Goal: Transaction & Acquisition: Download file/media

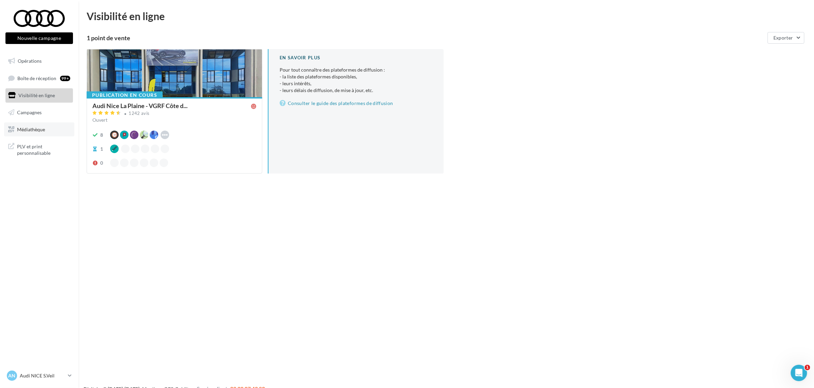
click at [22, 127] on span "Médiathèque" at bounding box center [31, 129] width 28 height 6
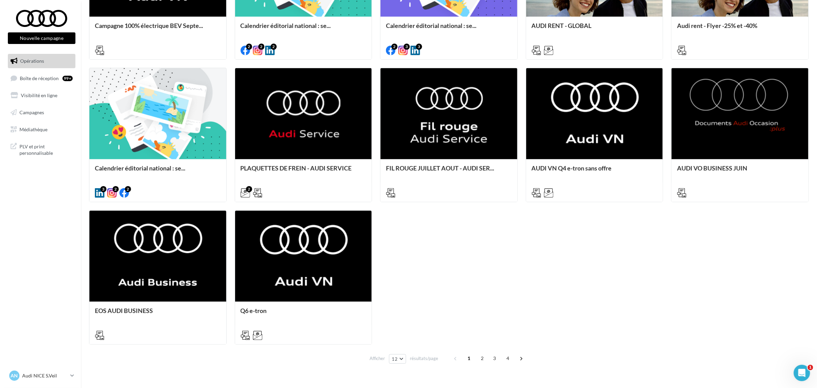
scroll to position [335, 0]
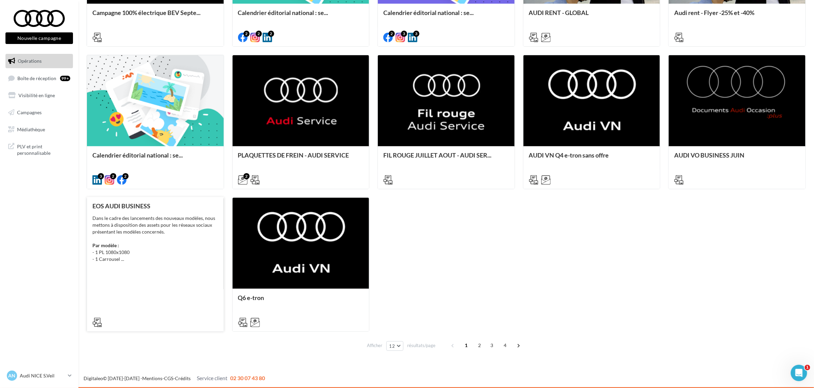
click at [170, 262] on div "Dans le cadre des lancements des nouveaux modèles, nous mettons à disposition d…" at bounding box center [155, 239] width 126 height 48
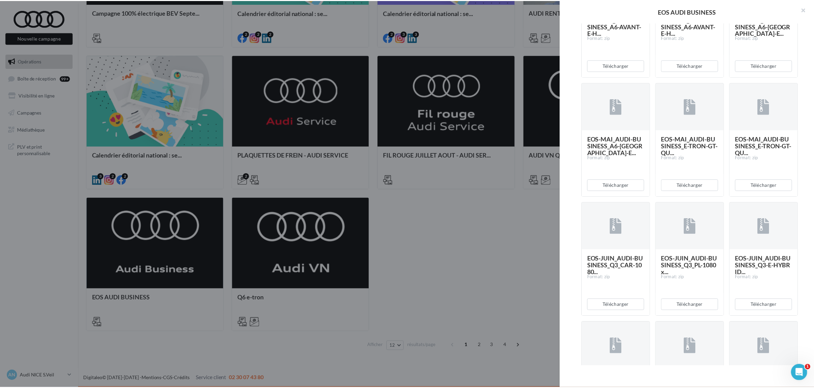
scroll to position [256, 0]
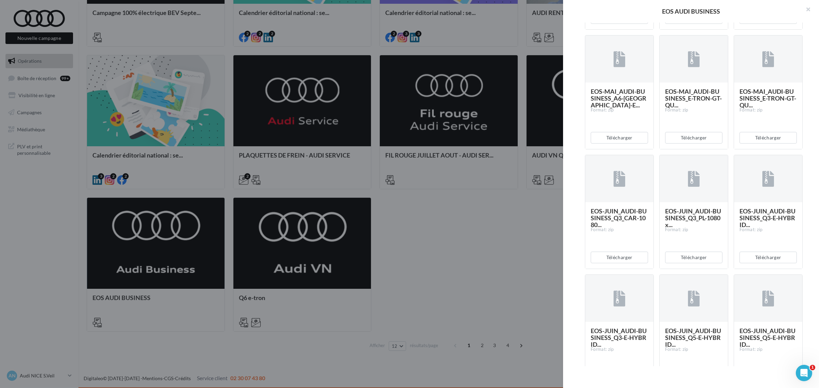
click at [87, 359] on div "EOS AUDI BUSINESS Description Dans le cadre des lancements des nouveaux modèles…" at bounding box center [449, 359] width 724 height 0
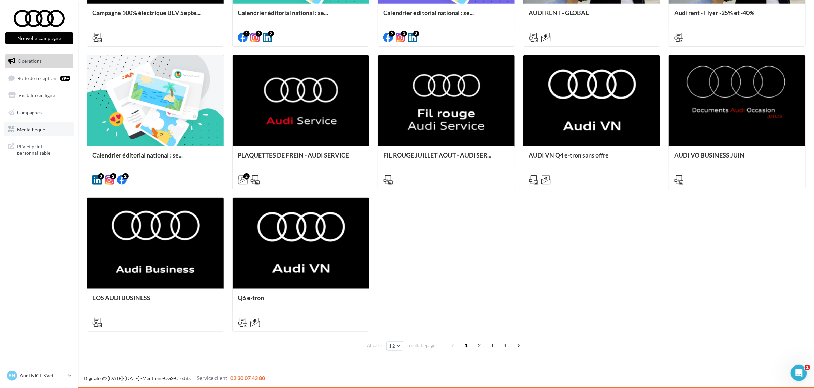
click at [30, 124] on link "Médiathèque" at bounding box center [39, 129] width 70 height 14
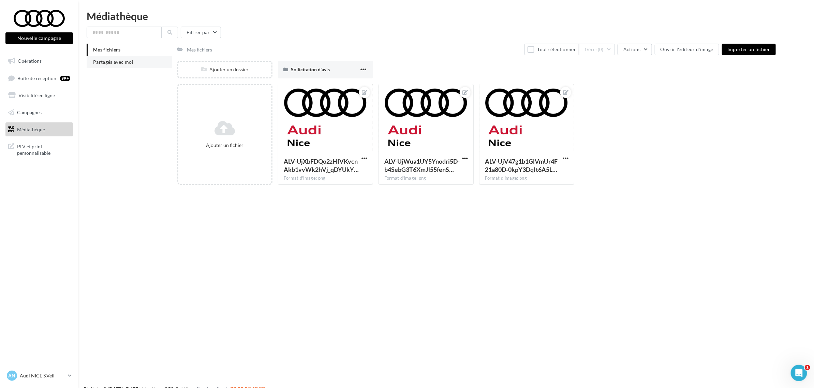
click at [131, 61] on span "Partagés avec moi" at bounding box center [113, 62] width 40 height 6
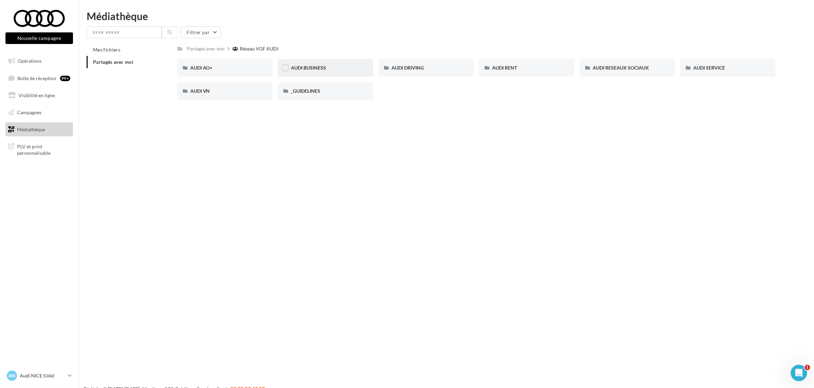
click at [293, 67] on span "AUDI BUSINESS" at bounding box center [308, 68] width 35 height 6
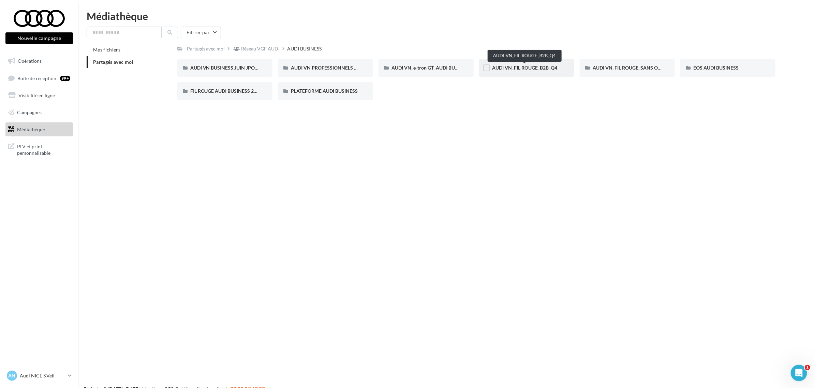
click at [514, 67] on span "AUDI VN_FIL ROUGE_B2B_Q4" at bounding box center [524, 68] width 65 height 6
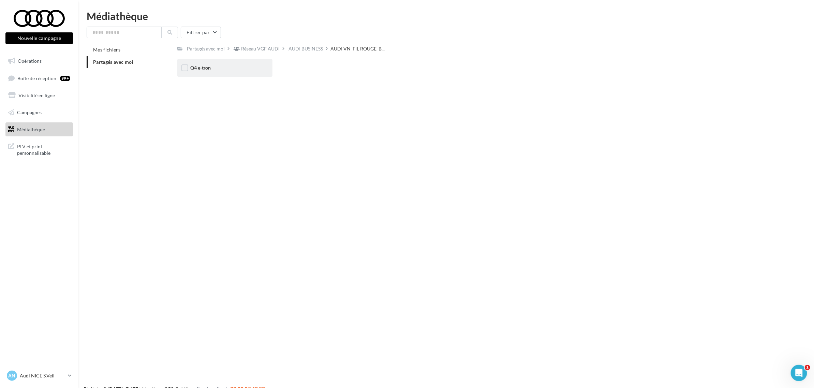
click at [221, 69] on div "Q4 e-tron" at bounding box center [224, 67] width 69 height 7
click at [247, 67] on div "STATIQUES" at bounding box center [224, 67] width 69 height 7
click at [316, 74] on div "META" at bounding box center [325, 68] width 95 height 18
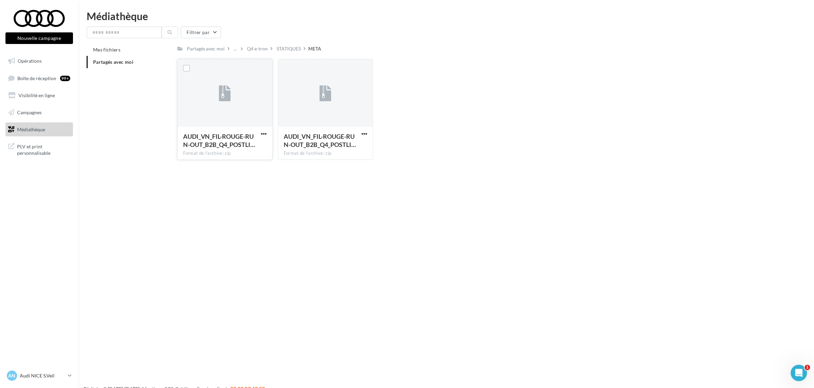
drag, startPoint x: 270, startPoint y: 134, endPoint x: 267, endPoint y: 132, distance: 3.8
click at [268, 133] on div "AUDI_VN_FIL-ROUGE-RUN-OUT_B2B_Q4_POSTLI… Format de l'archive: zip" at bounding box center [224, 109] width 95 height 101
click at [267, 132] on button "button" at bounding box center [264, 134] width 9 height 7
click at [237, 147] on button "Télécharger" at bounding box center [234, 148] width 68 height 18
click at [288, 48] on div "STATIQUES" at bounding box center [289, 48] width 24 height 7
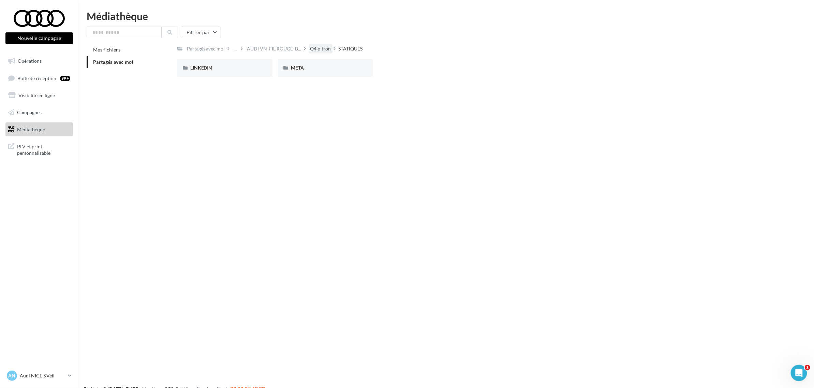
click at [317, 46] on div "Q4 e-tron" at bounding box center [320, 48] width 21 height 7
click at [308, 49] on span "AUDI VN_FIL ROUGE_B..." at bounding box center [318, 48] width 54 height 7
click at [296, 50] on div "AUDI BUSINESS" at bounding box center [306, 48] width 34 height 7
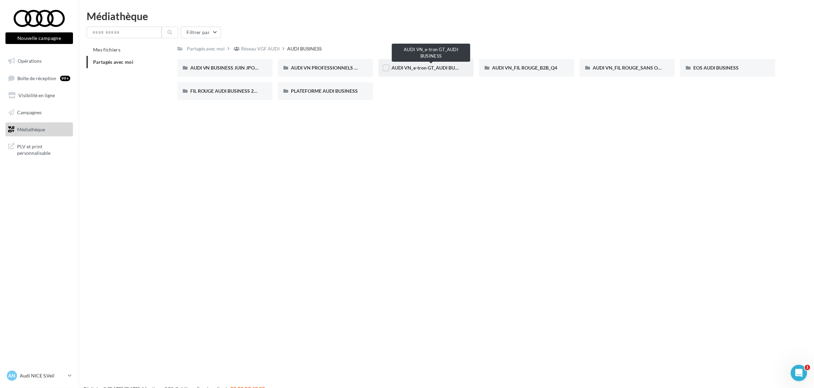
click at [412, 68] on span "AUDI VN_e-tron GT_AUDI BUSINESS" at bounding box center [431, 68] width 79 height 6
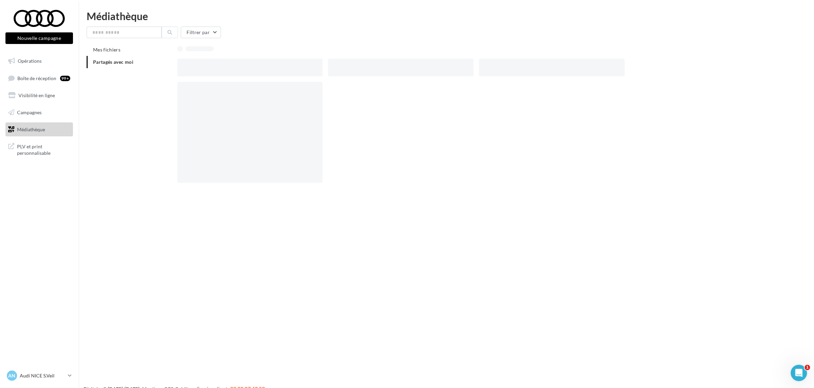
click at [412, 68] on div at bounding box center [401, 68] width 146 height 18
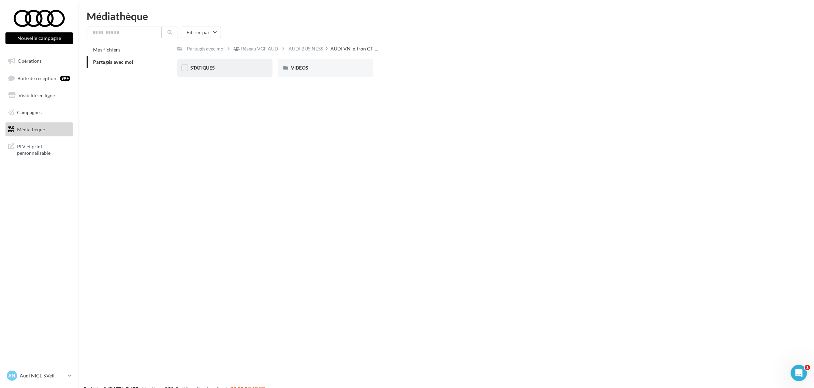
click at [220, 69] on div "STATIQUES" at bounding box center [224, 67] width 69 height 7
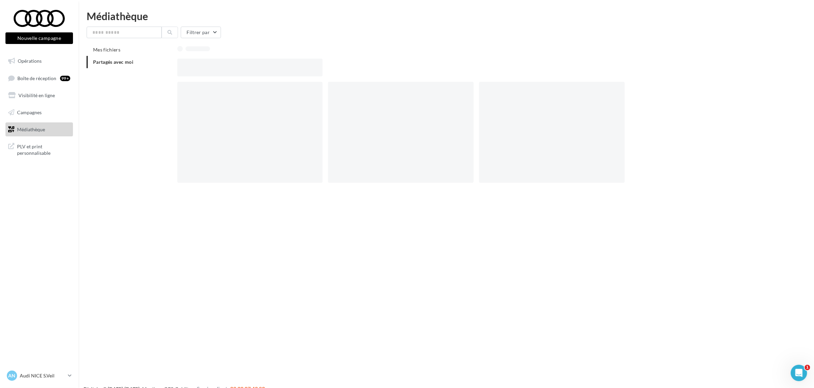
click at [220, 69] on div at bounding box center [250, 68] width 146 height 18
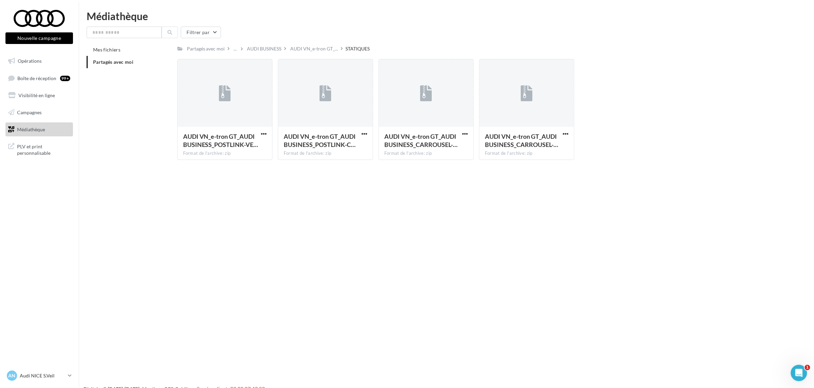
drag, startPoint x: 296, startPoint y: 224, endPoint x: 298, endPoint y: 220, distance: 4.3
click at [298, 224] on div "Nouvelle campagne Nouvelle campagne Opérations Boîte de réception 99+ Visibilit…" at bounding box center [407, 205] width 814 height 388
click at [245, 133] on span "AUDI VN_e-tron GT_AUDI BUSINESS_POSTLINK-VE…" at bounding box center [220, 141] width 75 height 16
click at [248, 134] on span "AUDI VN_e-tron GT_AUDI BUSINESS_POSTLINK-VE…" at bounding box center [220, 141] width 75 height 16
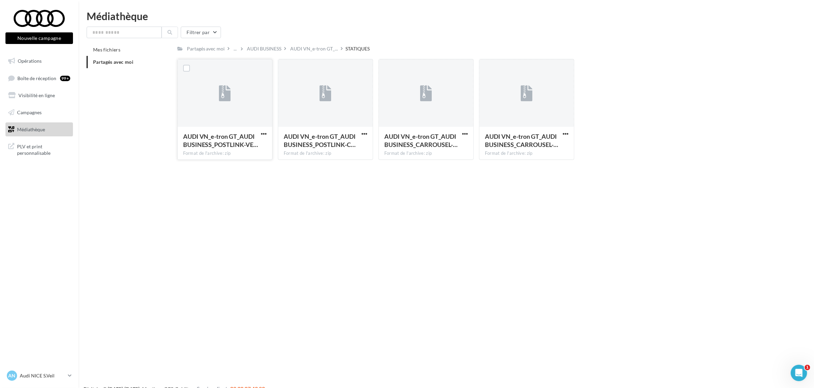
click at [266, 130] on div at bounding box center [264, 133] width 9 height 7
click at [263, 132] on span "button" at bounding box center [264, 134] width 6 height 6
click at [241, 147] on button "Télécharger" at bounding box center [234, 148] width 68 height 18
click at [362, 132] on span "button" at bounding box center [365, 134] width 6 height 6
click at [341, 146] on button "Télécharger" at bounding box center [335, 148] width 68 height 18
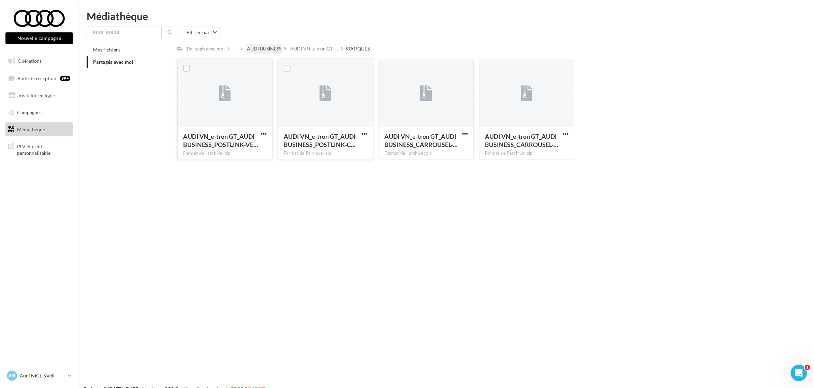
drag, startPoint x: 258, startPoint y: 50, endPoint x: 248, endPoint y: 57, distance: 12.5
click at [258, 50] on div "AUDI BUSINESS" at bounding box center [264, 48] width 34 height 7
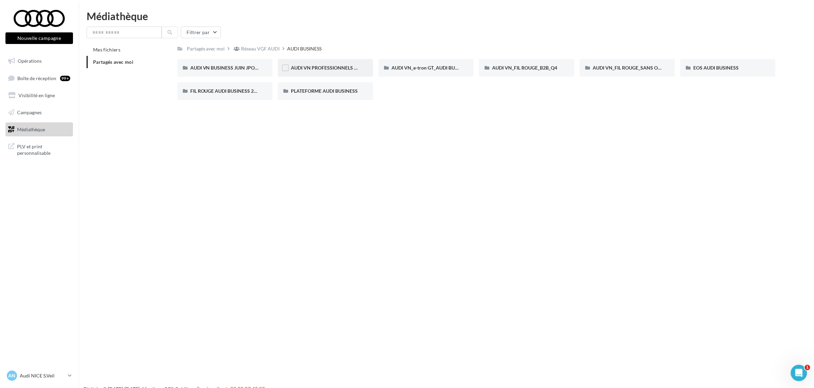
click at [322, 63] on div "AUDI VN PROFESSIONNELS TRANSPORT DE PERSONNES AUDI BUSINESS" at bounding box center [325, 68] width 95 height 18
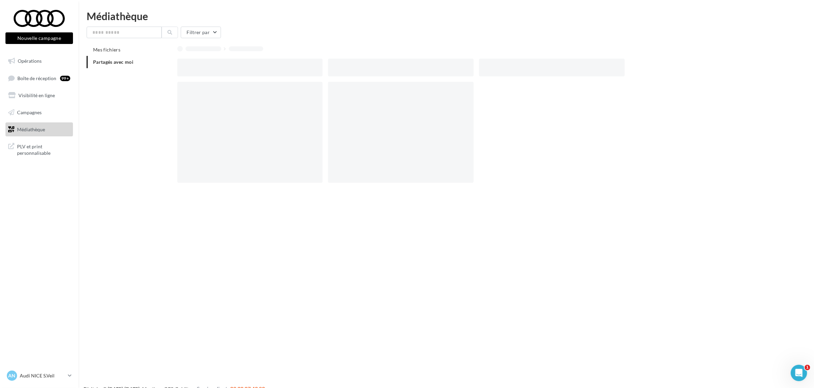
click at [322, 63] on div at bounding box center [250, 68] width 146 height 18
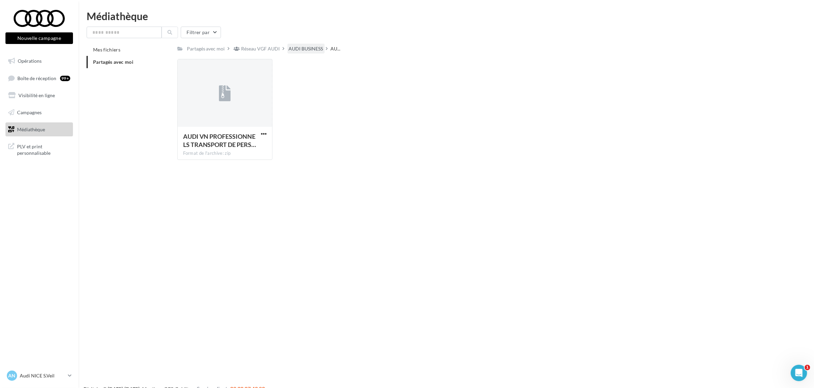
click at [294, 45] on div "AUDI BUSINESS" at bounding box center [306, 49] width 37 height 10
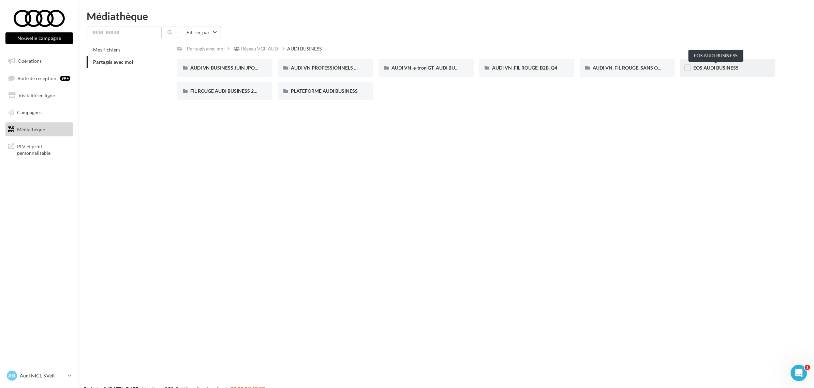
click at [703, 67] on span "EOS AUDI BUSINESS" at bounding box center [716, 68] width 45 height 6
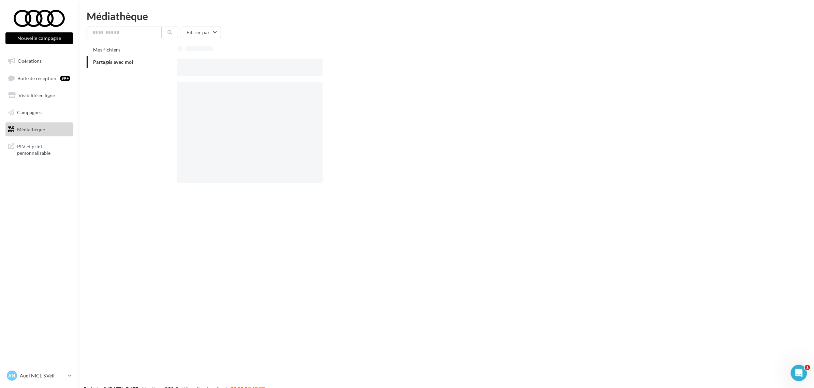
click at [701, 67] on div at bounding box center [479, 68] width 604 height 18
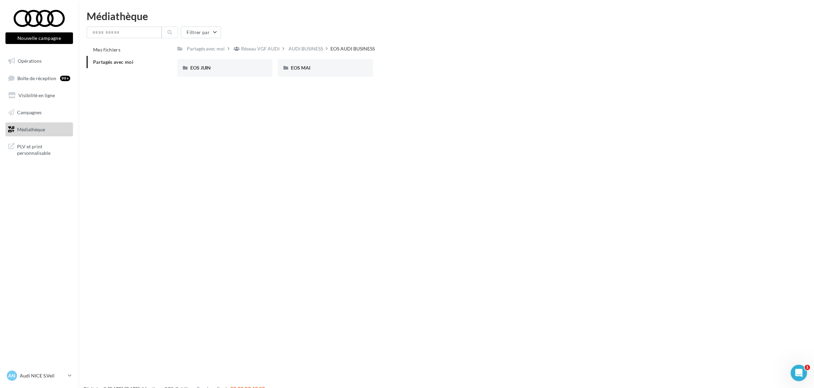
click at [306, 48] on div "AUDI BUSINESS" at bounding box center [306, 48] width 34 height 7
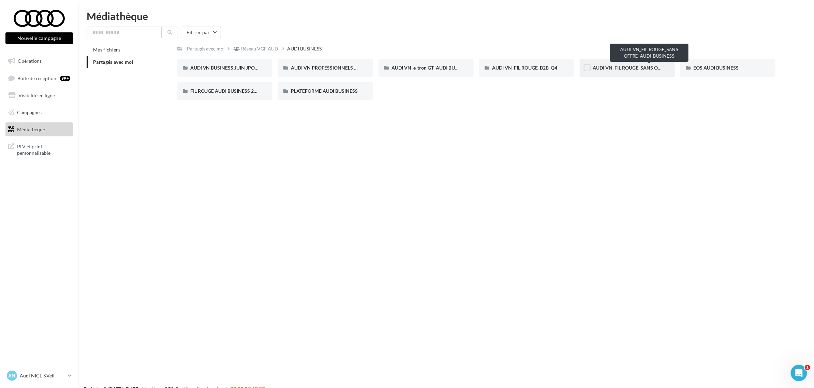
click at [598, 67] on span "AUDI VN_FIL ROUGE_SANS OFFRE_AUDI_BUSINESS" at bounding box center [650, 68] width 115 height 6
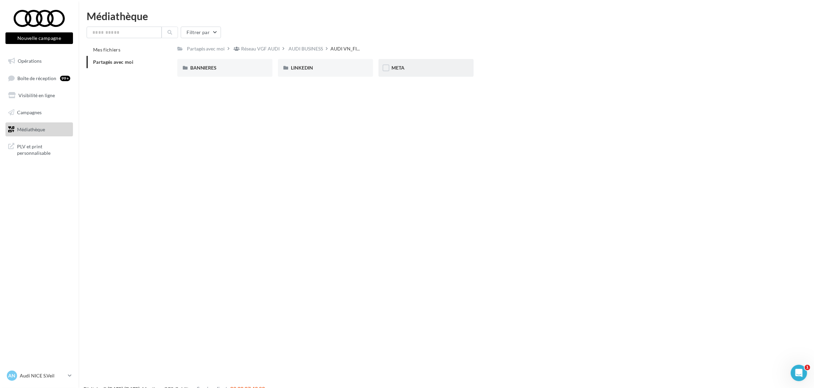
click at [415, 63] on div "META" at bounding box center [426, 68] width 95 height 18
click at [306, 66] on span "Nouvelle A6 e-tron" at bounding box center [311, 68] width 41 height 6
click at [228, 71] on div "POSTLINK" at bounding box center [224, 67] width 69 height 7
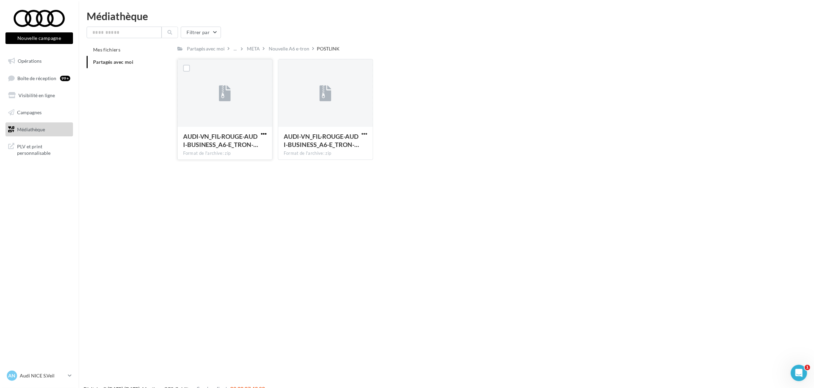
click at [262, 133] on span "button" at bounding box center [264, 134] width 6 height 6
click at [246, 145] on button "Télécharger" at bounding box center [234, 148] width 68 height 18
click at [129, 61] on span "Partagés avec moi" at bounding box center [113, 62] width 40 height 6
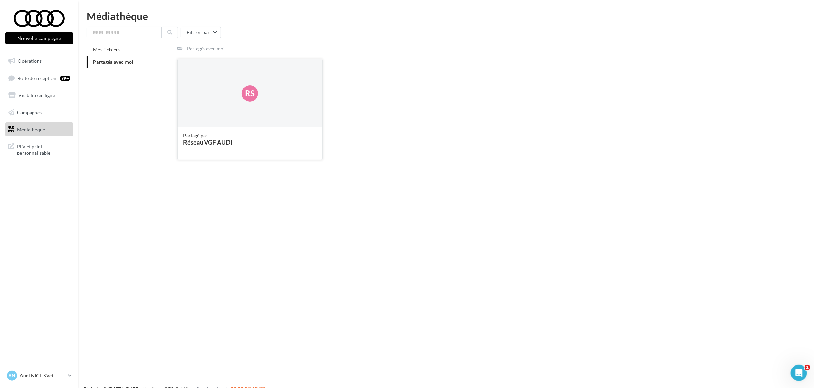
click at [224, 104] on div "Rs" at bounding box center [250, 93] width 145 height 68
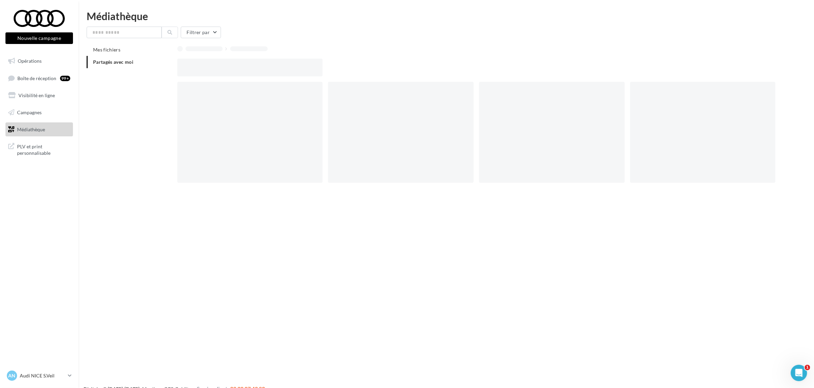
click at [224, 104] on div at bounding box center [250, 132] width 146 height 101
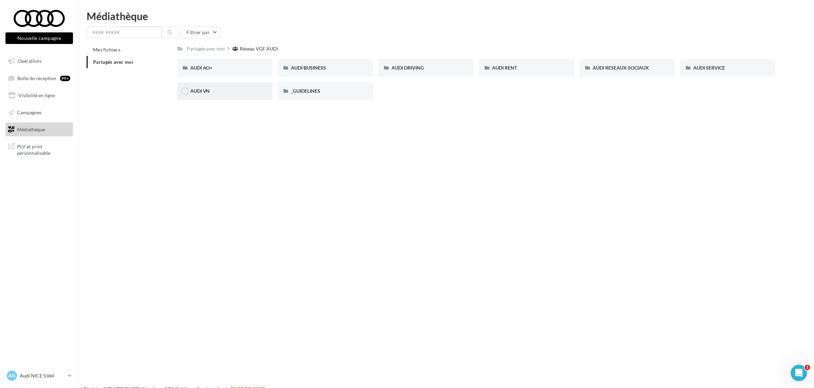
click at [231, 88] on div "AUDI VN" at bounding box center [224, 91] width 69 height 7
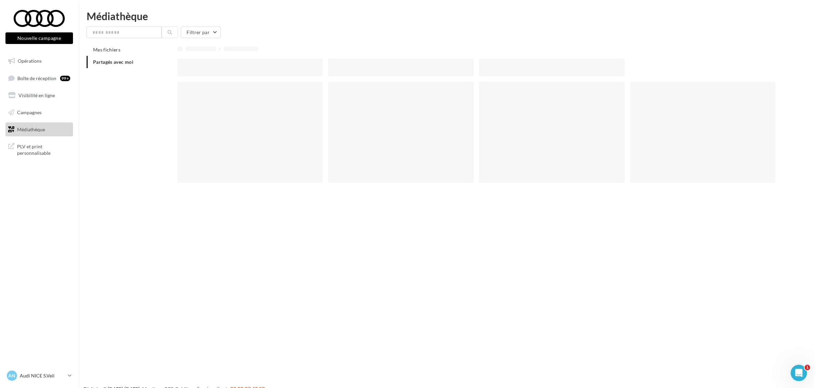
click at [231, 88] on div at bounding box center [250, 132] width 146 height 101
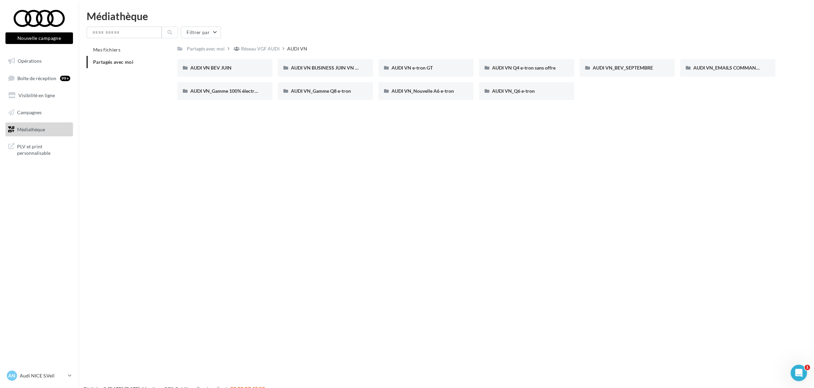
click at [297, 101] on div "AUDI VN BEV JUIN AUDI VN BEV JUIN AUDI VN BUSINESS JUIN VN JPO AUDI VN BUSINESS…" at bounding box center [479, 82] width 604 height 46
click at [434, 70] on div "AUDI VN e-tron GT" at bounding box center [426, 67] width 69 height 7
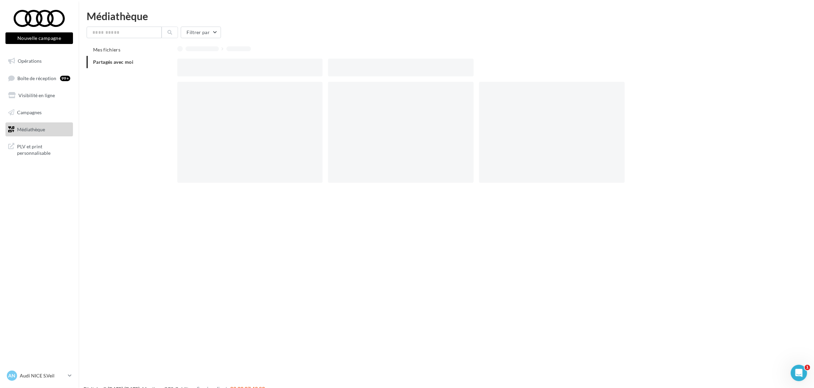
click at [434, 70] on div at bounding box center [401, 68] width 146 height 18
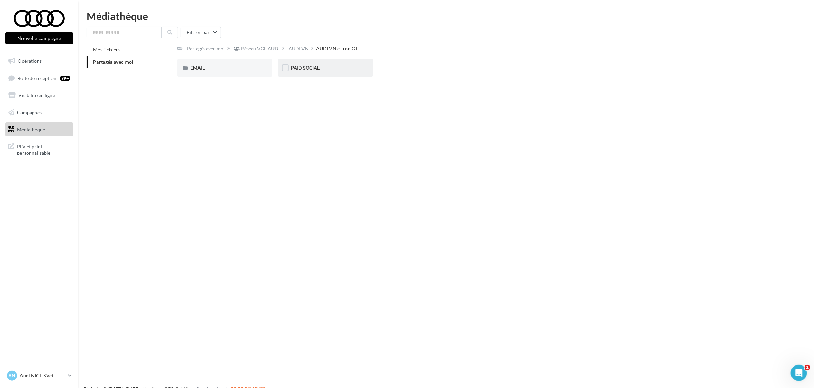
click at [301, 72] on div "PAID SOCIAL" at bounding box center [325, 68] width 95 height 18
click at [214, 75] on div "STATIQUES" at bounding box center [224, 68] width 95 height 18
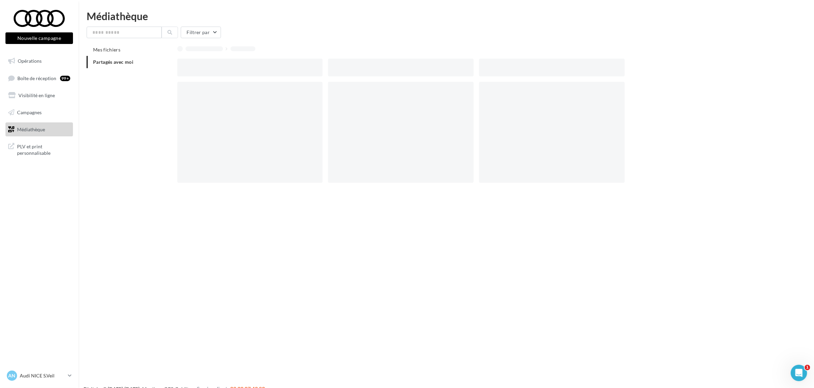
click at [213, 72] on div at bounding box center [250, 68] width 146 height 18
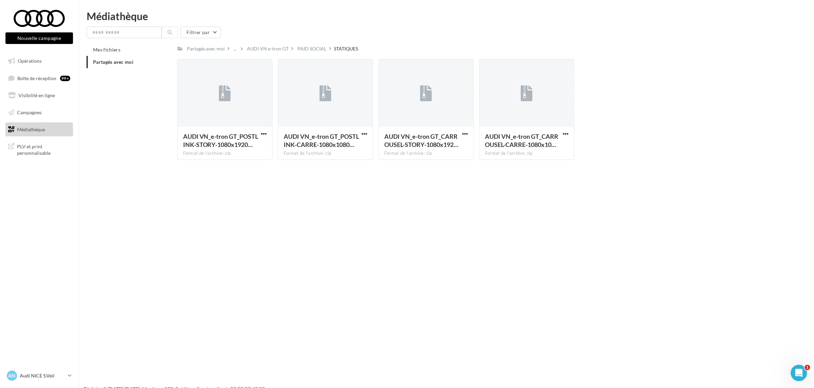
click at [132, 62] on span "Partagés avec moi" at bounding box center [113, 62] width 40 height 6
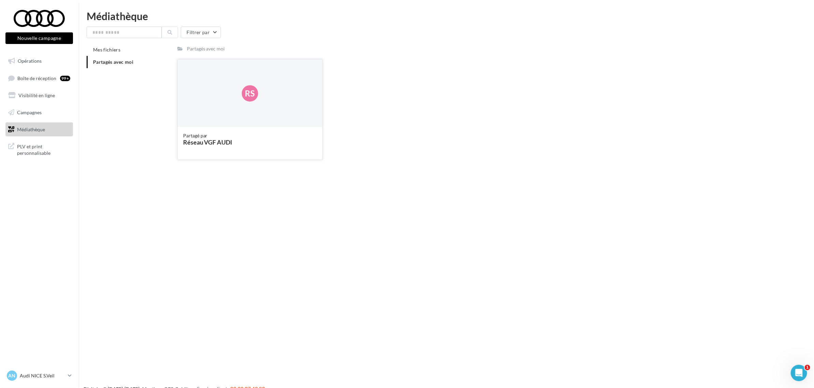
click at [209, 118] on div "Rs" at bounding box center [250, 93] width 145 height 68
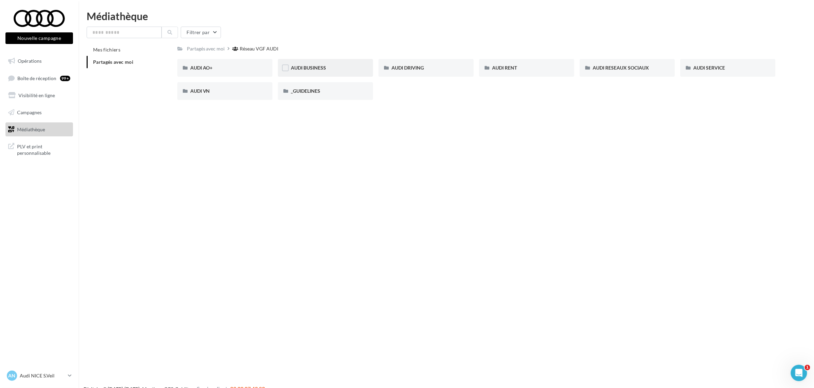
click at [334, 62] on div "AUDI BUSINESS" at bounding box center [325, 68] width 95 height 18
click at [318, 71] on div "AUDI VN PROFESSIONNELS TRANSPORT DE PERSONNES AUDI BUSINESS" at bounding box center [325, 67] width 69 height 7
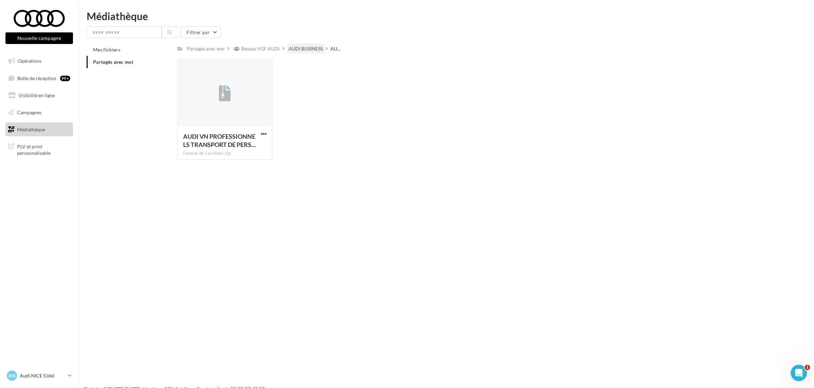
click at [296, 48] on div "AUDI BUSINESS" at bounding box center [306, 48] width 34 height 7
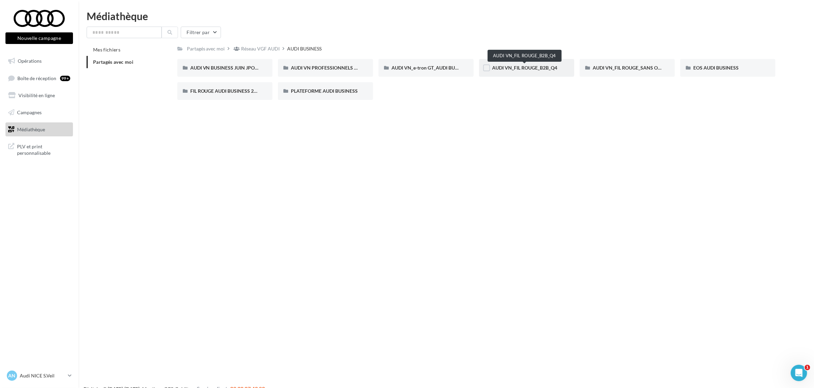
click at [548, 67] on span "AUDI VN_FIL ROUGE_B2B_Q4" at bounding box center [524, 68] width 65 height 6
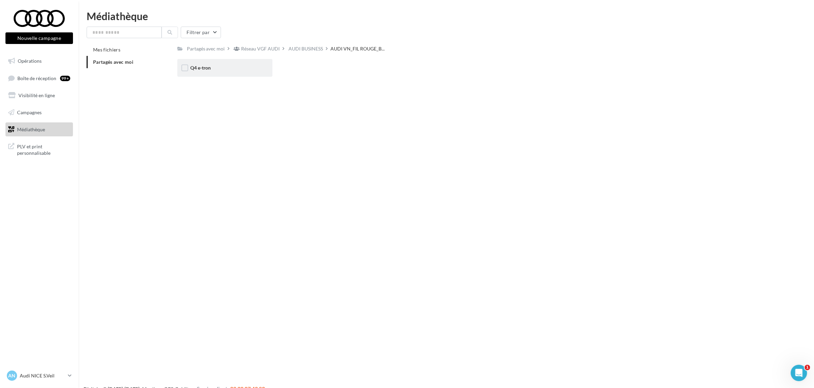
click at [212, 60] on div "Q4 e-tron" at bounding box center [224, 68] width 95 height 18
click at [212, 67] on span "STATIQUES" at bounding box center [202, 68] width 25 height 6
click at [305, 69] on div "META" at bounding box center [325, 67] width 69 height 7
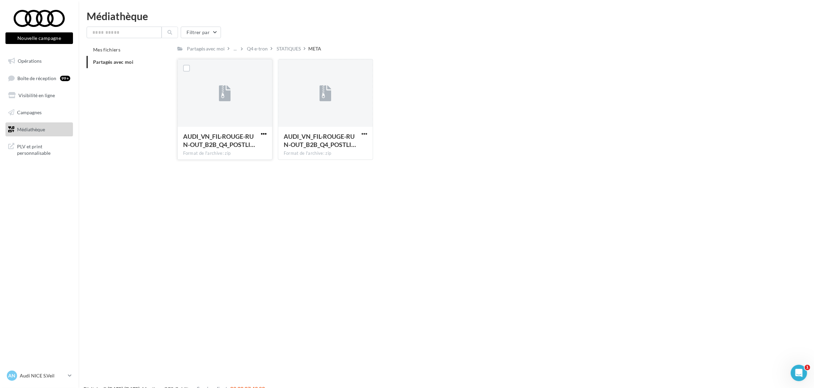
click at [264, 133] on span "button" at bounding box center [264, 134] width 6 height 6
click at [227, 147] on button "Télécharger" at bounding box center [234, 148] width 68 height 18
click at [263, 49] on div "Q4 e-tron" at bounding box center [257, 48] width 21 height 7
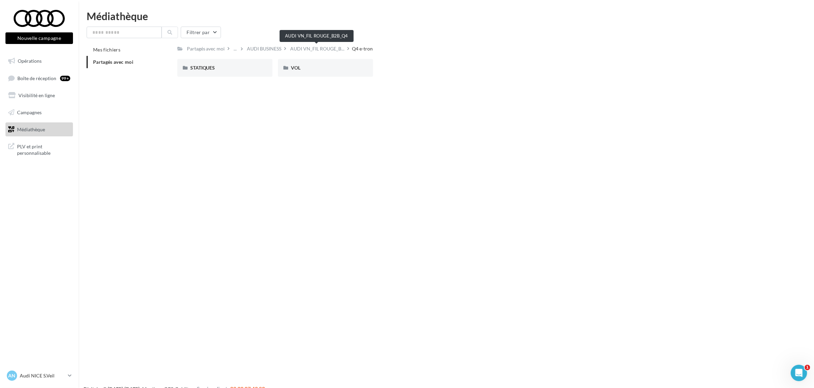
click at [323, 47] on span "AUDI VN_FIL ROUGE_B..." at bounding box center [318, 48] width 54 height 7
click at [303, 50] on div "AUDI BUSINESS" at bounding box center [306, 48] width 34 height 7
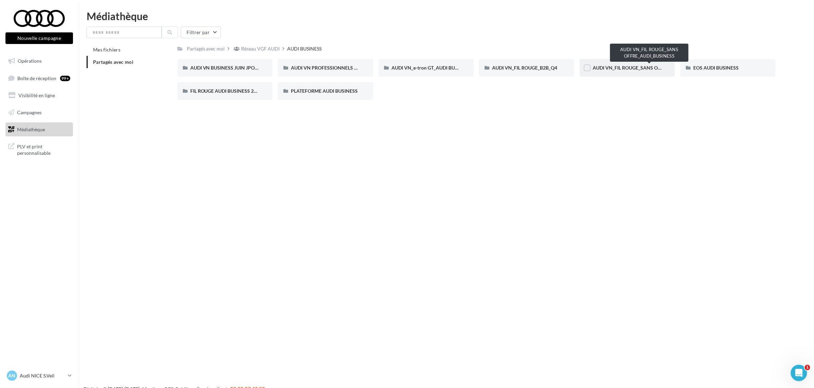
click at [606, 69] on span "AUDI VN_FIL ROUGE_SANS OFFRE_AUDI_BUSINESS" at bounding box center [650, 68] width 115 height 6
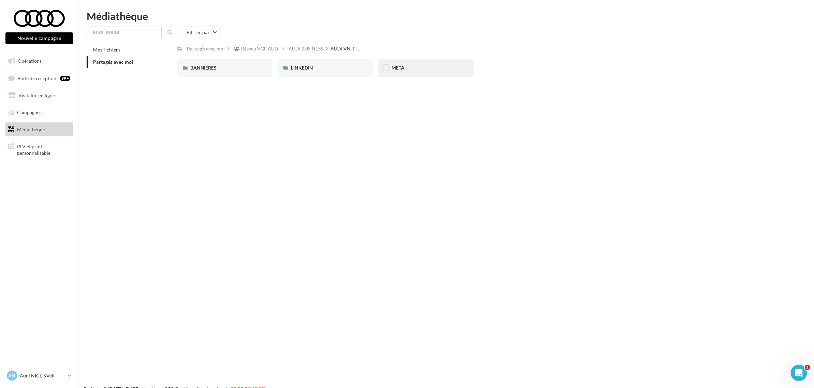
click at [424, 69] on div "META" at bounding box center [426, 67] width 69 height 7
click at [293, 69] on span "Nouvelle A6 e-tron" at bounding box center [311, 68] width 41 height 6
click at [210, 59] on div "POSTLINK" at bounding box center [224, 68] width 95 height 18
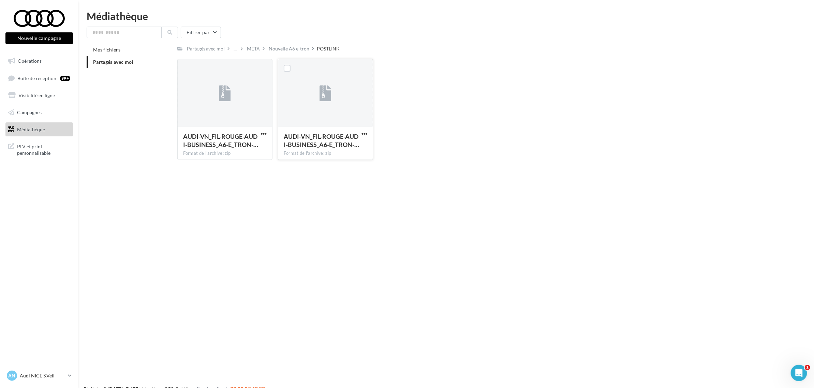
click at [365, 130] on div at bounding box center [364, 133] width 9 height 7
click at [360, 133] on button "button" at bounding box center [364, 134] width 9 height 7
click at [338, 141] on button "Télécharger" at bounding box center [335, 148] width 68 height 18
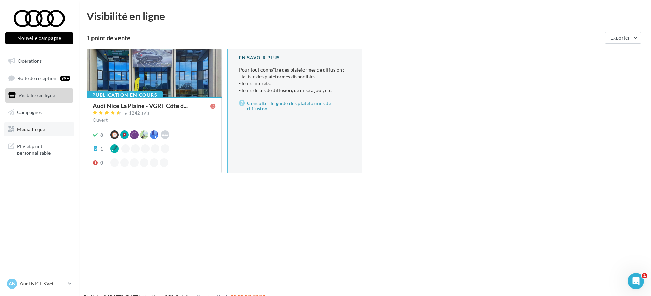
click at [27, 131] on span "Médiathèque" at bounding box center [31, 129] width 28 height 6
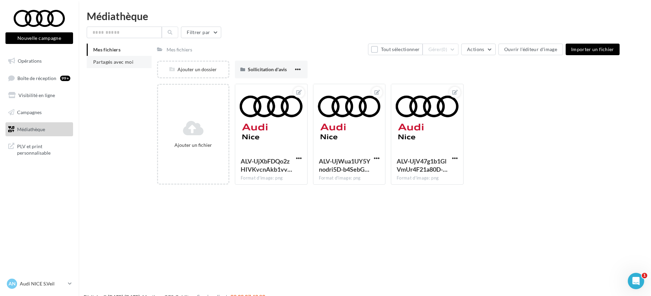
click at [99, 61] on span "Partagés avec moi" at bounding box center [113, 62] width 40 height 6
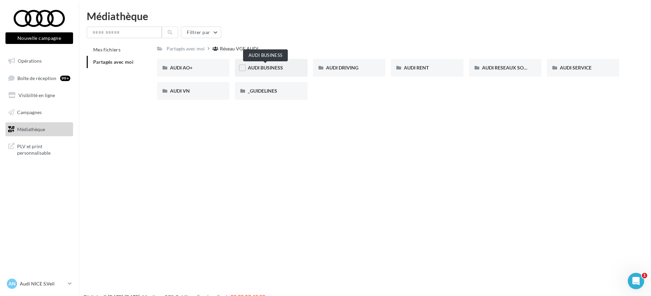
click at [279, 70] on span "AUDI BUSINESS" at bounding box center [265, 68] width 35 height 6
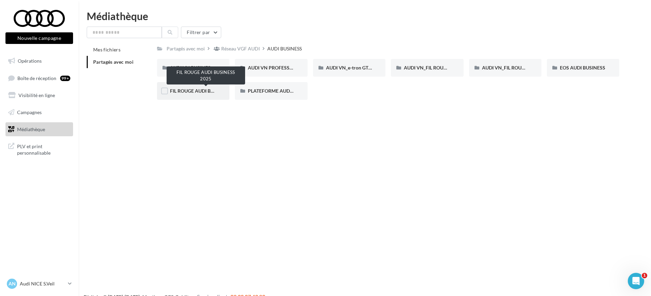
click at [201, 91] on span "FIL ROUGE AUDI BUSINESS 2025" at bounding box center [206, 91] width 72 height 6
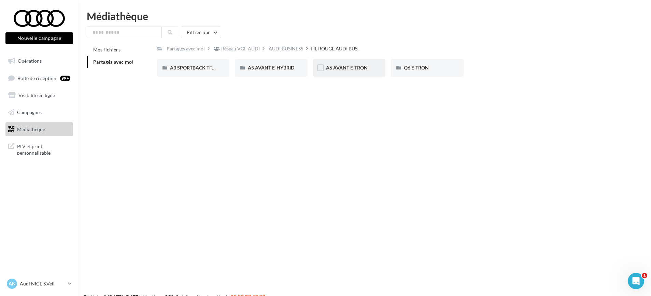
click at [348, 73] on div "A6 AVANT E-TRON" at bounding box center [349, 68] width 72 height 18
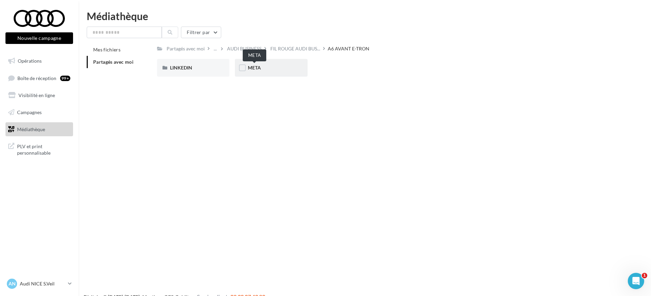
click at [256, 66] on span "META" at bounding box center [254, 68] width 13 height 6
